Goal: Use online tool/utility: Utilize a website feature to perform a specific function

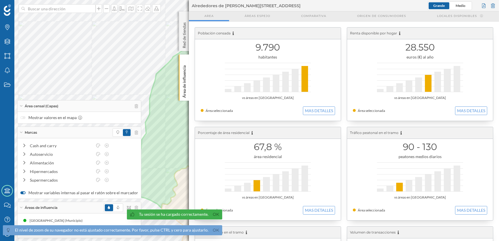
click at [185, 88] on p "Área de influencia" at bounding box center [184, 80] width 6 height 35
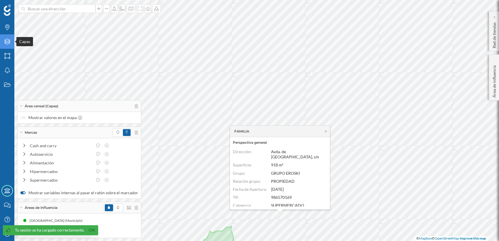
click at [7, 43] on icon "Capas" at bounding box center [7, 42] width 7 height 6
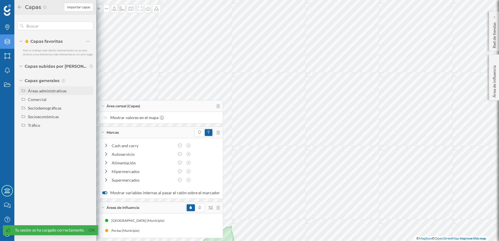
click at [39, 92] on div "Áreas administrativas" at bounding box center [47, 90] width 39 height 5
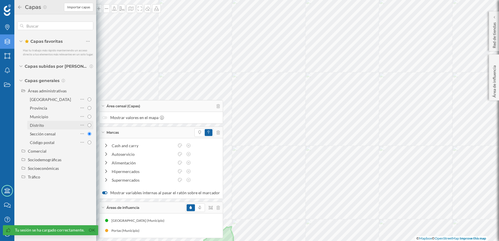
click at [91, 125] on input "Distrito" at bounding box center [90, 125] width 4 height 4
radio input "true"
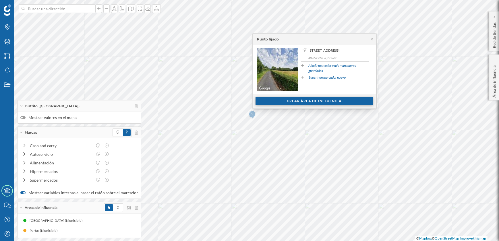
click at [292, 101] on div "Crear área de influencia" at bounding box center [314, 101] width 118 height 9
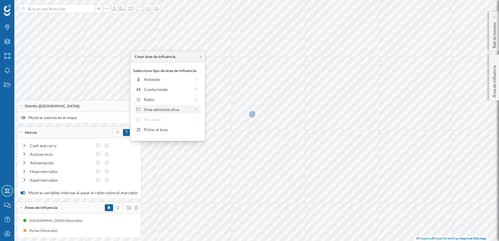
click at [167, 110] on div "Área administrativa" at bounding box center [167, 110] width 47 height 6
click at [155, 98] on div "Municipio" at bounding box center [172, 99] width 57 height 6
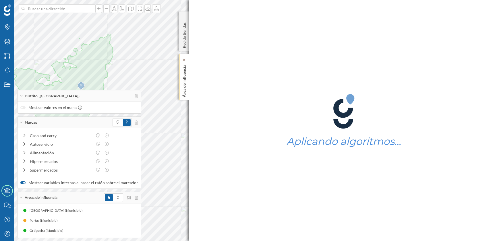
click at [183, 90] on p "Área de influencia" at bounding box center [184, 80] width 6 height 35
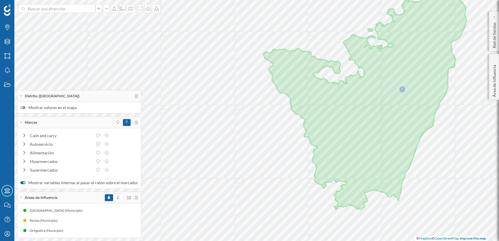
click at [23, 107] on div at bounding box center [22, 107] width 5 height 3
click at [0, 0] on input "Mostrar valores en el mapa" at bounding box center [0, 0] width 0 height 0
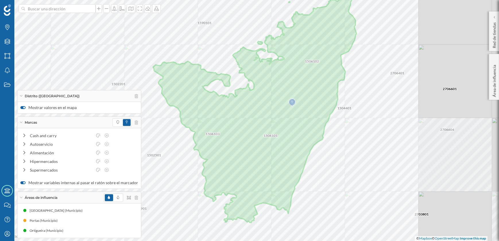
click at [133, 118] on div "Marcas Capas Áreas Notificaciones Estados Academy Contacta con nosotros Centro …" at bounding box center [249, 120] width 499 height 241
